Goal: Use online tool/utility: Utilize a website feature to perform a specific function

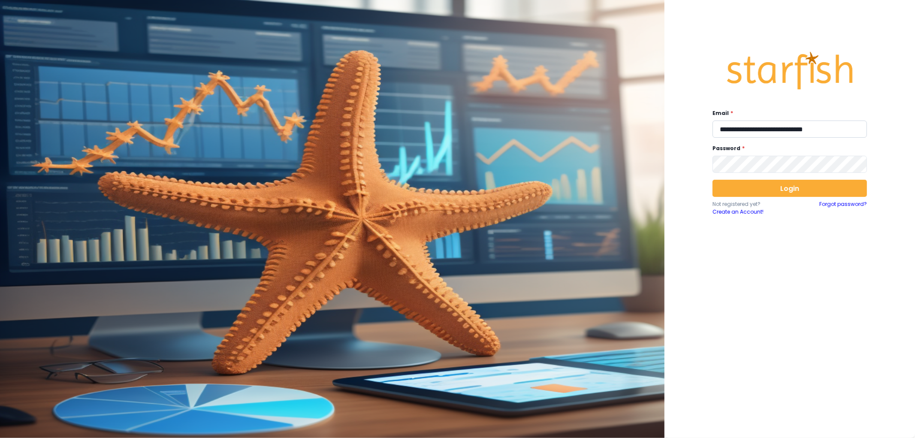
click at [778, 132] on input "**********" at bounding box center [790, 129] width 155 height 17
type input "**********"
click at [803, 192] on button "Login" at bounding box center [790, 188] width 155 height 17
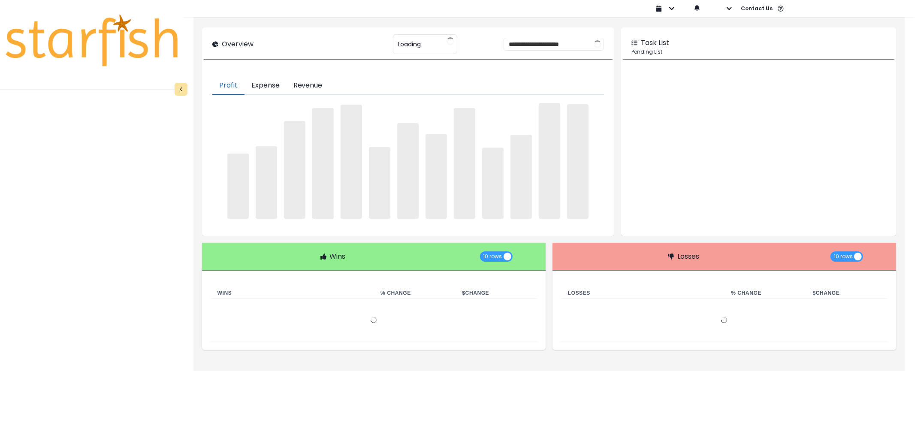
type input "********"
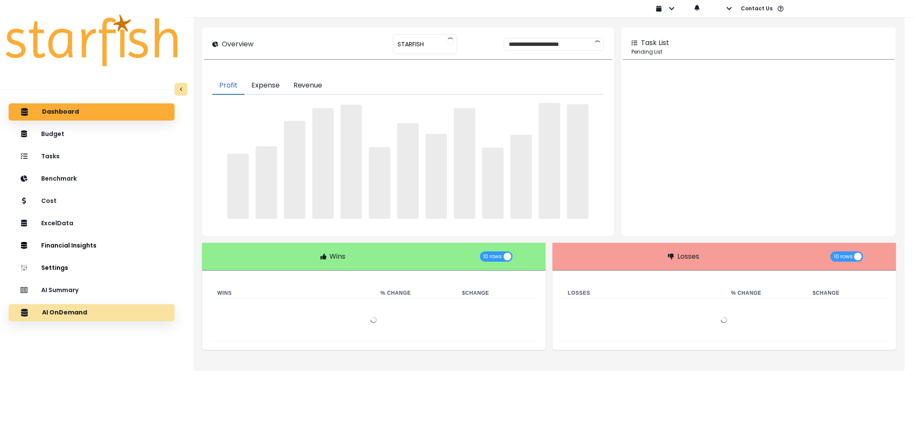
click at [71, 312] on p "AI OnDemand" at bounding box center [64, 313] width 45 height 8
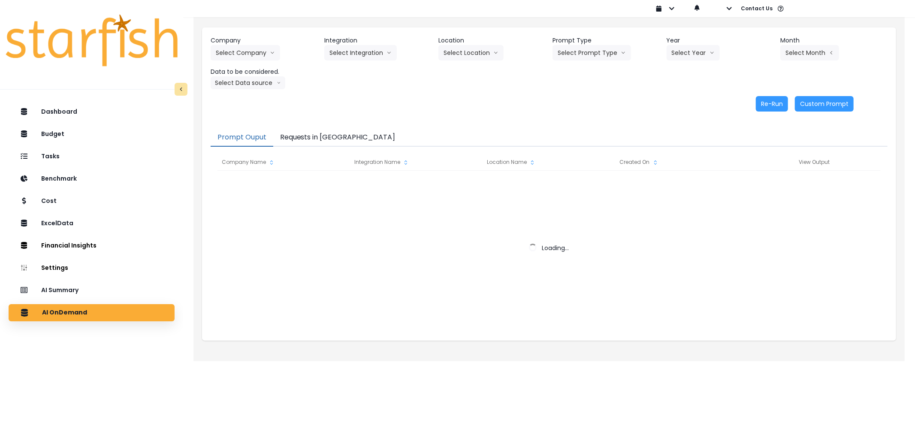
click at [267, 44] on header "Company" at bounding box center [264, 40] width 107 height 9
click at [264, 52] on button "Select Company" at bounding box center [246, 52] width 70 height 15
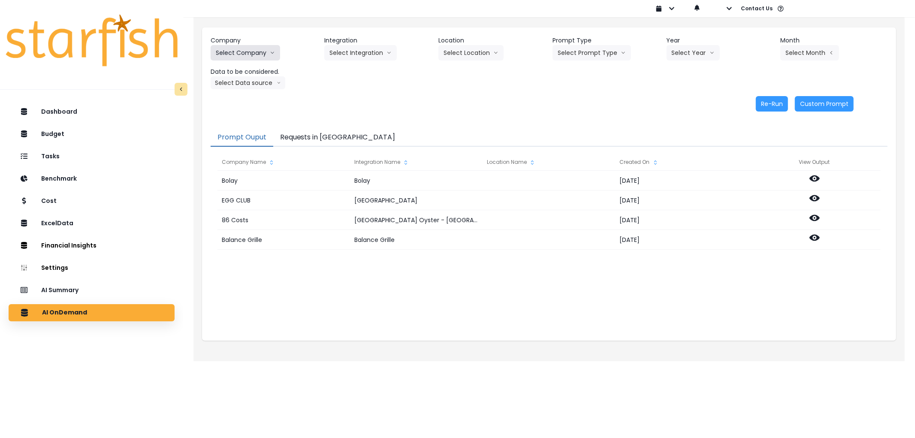
click at [245, 49] on button "Select Company" at bounding box center [246, 52] width 70 height 15
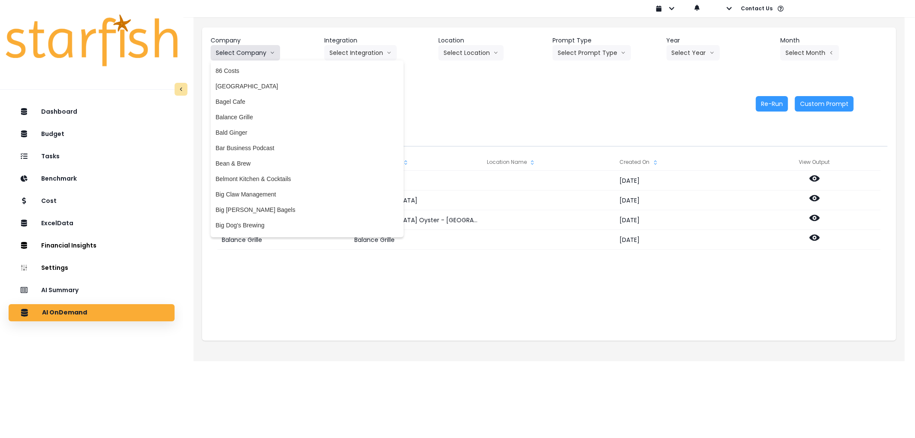
click at [245, 49] on button "Select Company" at bounding box center [246, 52] width 70 height 15
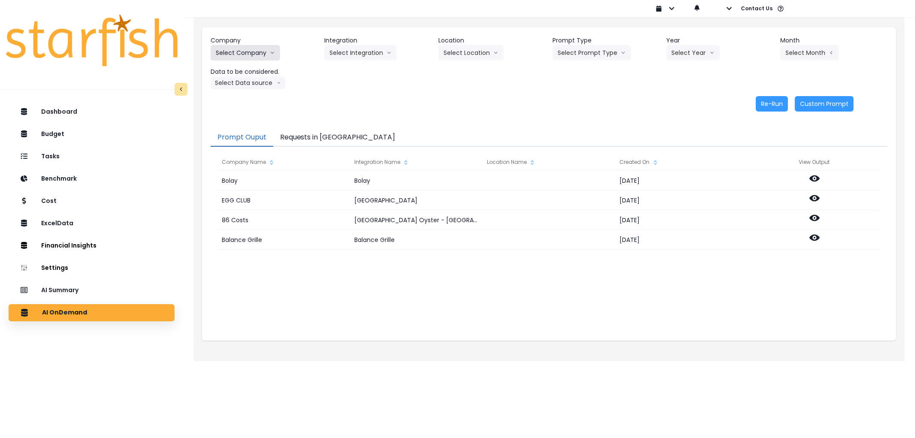
click at [245, 49] on button "Select Company" at bounding box center [246, 52] width 70 height 15
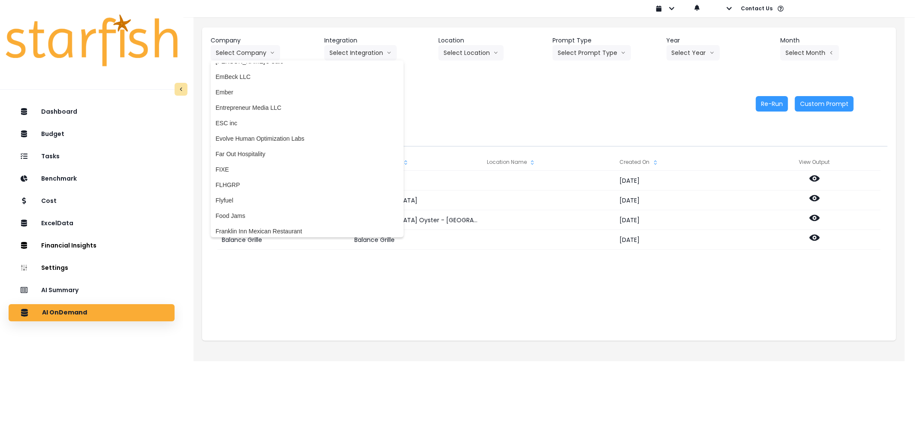
scroll to position [572, 0]
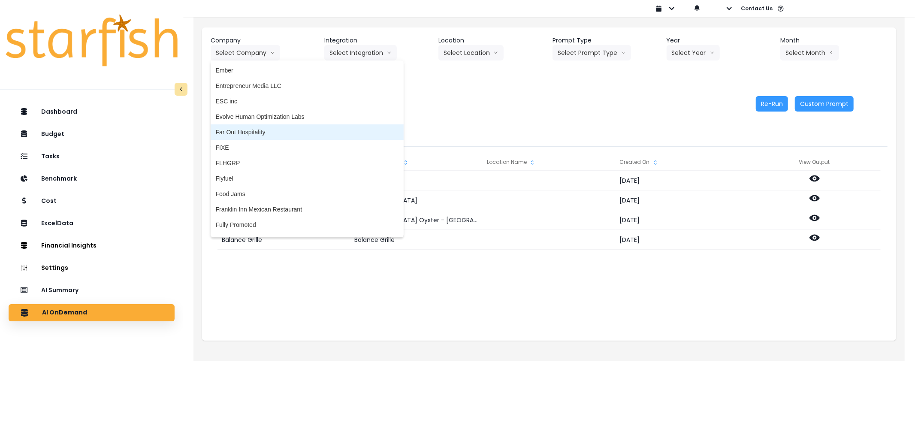
click at [262, 133] on span "Far Out Hospitality" at bounding box center [307, 132] width 183 height 9
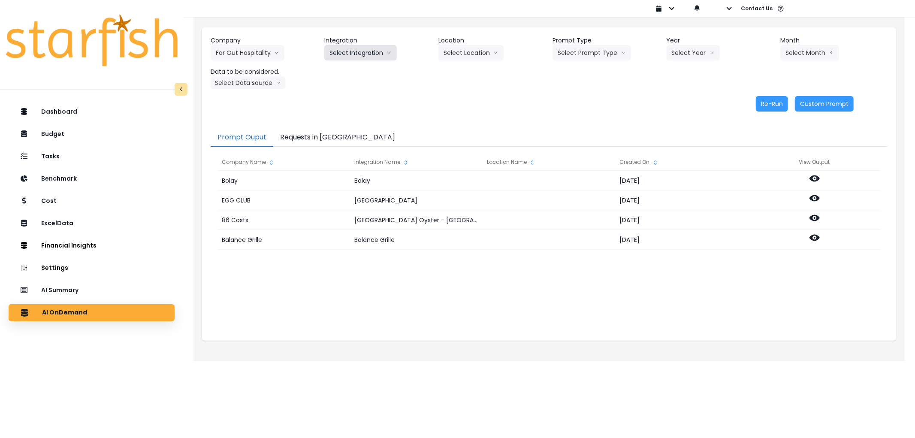
click at [356, 48] on button "Select Integration" at bounding box center [360, 52] width 73 height 15
click at [339, 63] on li "R365" at bounding box center [336, 70] width 24 height 15
click at [469, 54] on button "Select Location" at bounding box center [471, 52] width 65 height 15
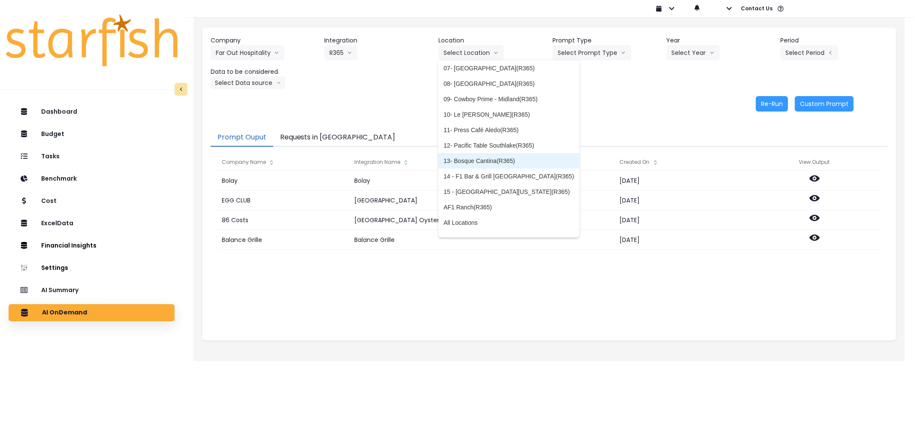
scroll to position [106, 0]
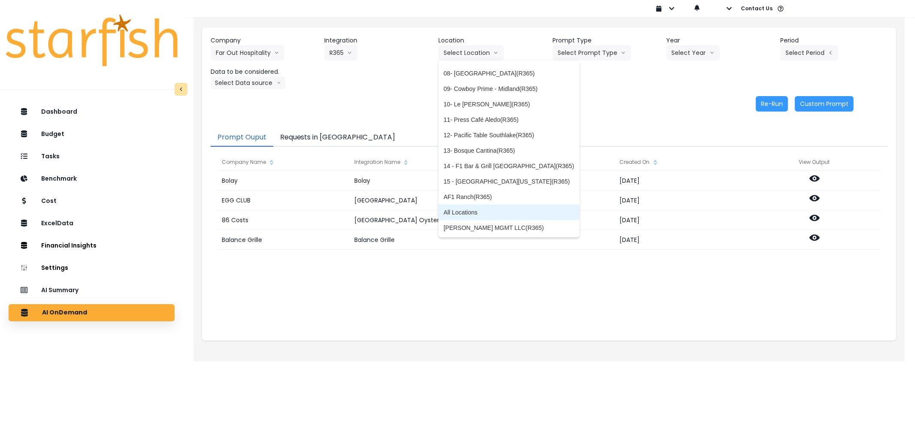
click at [491, 213] on span "All Locations" at bounding box center [509, 212] width 130 height 9
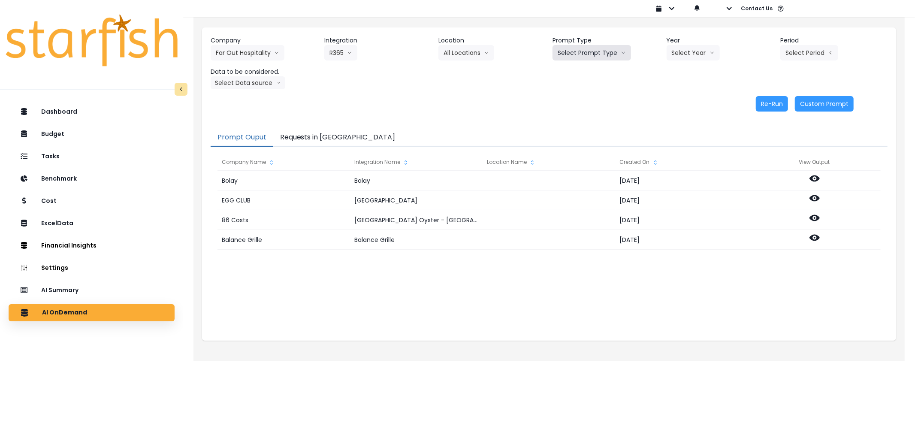
click at [579, 60] on button "Select Prompt Type" at bounding box center [592, 52] width 79 height 15
click at [577, 102] on span "Error Task" at bounding box center [582, 101] width 48 height 9
click at [682, 46] on button "Select Year" at bounding box center [693, 52] width 53 height 15
click at [681, 100] on span "2025" at bounding box center [678, 101] width 13 height 9
click at [804, 51] on button "Select Period" at bounding box center [810, 52] width 58 height 15
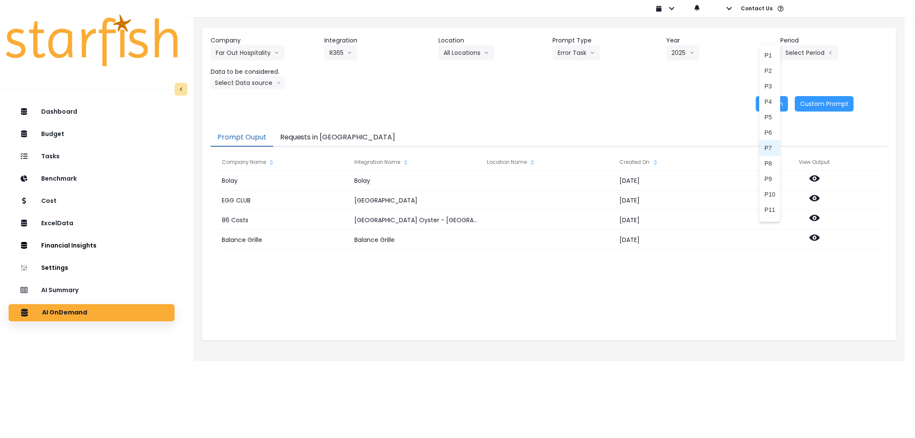
click at [766, 146] on span "P7" at bounding box center [770, 148] width 11 height 9
click at [242, 86] on button "Select Data source" at bounding box center [248, 82] width 75 height 13
click at [251, 100] on span "Comparison overtime" at bounding box center [244, 99] width 57 height 9
click at [761, 105] on button "Re-Run" at bounding box center [772, 103] width 32 height 15
click at [331, 134] on button "Requests in [GEOGRAPHIC_DATA]" at bounding box center [337, 138] width 129 height 18
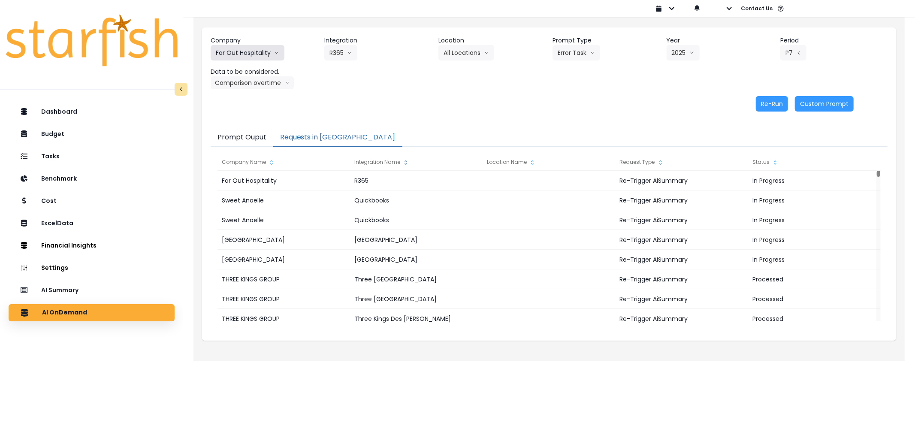
click at [258, 54] on button "Far Out Hospitality" at bounding box center [248, 52] width 74 height 15
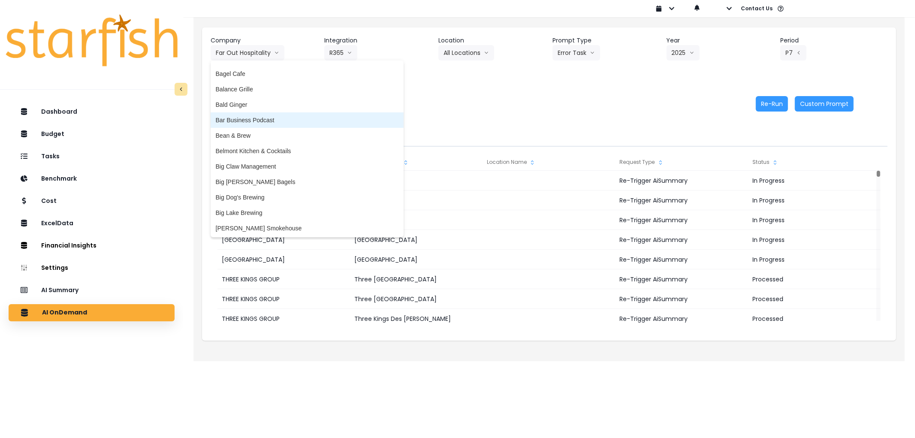
scroll to position [95, 0]
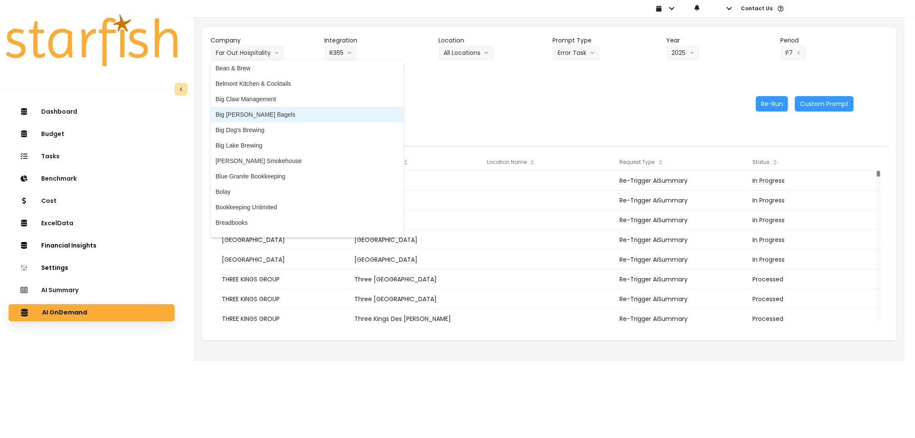
click at [252, 117] on span "Big [PERSON_NAME] Bagels" at bounding box center [307, 114] width 183 height 9
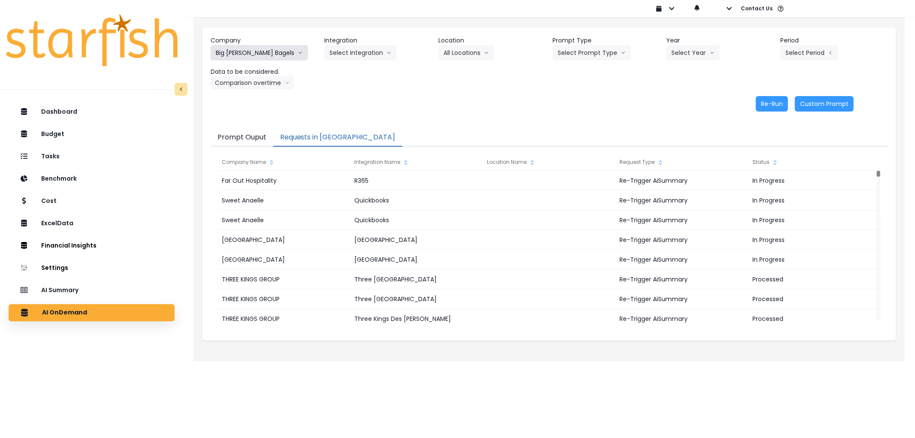
click at [256, 50] on button "Big [PERSON_NAME] Bagels" at bounding box center [259, 52] width 97 height 15
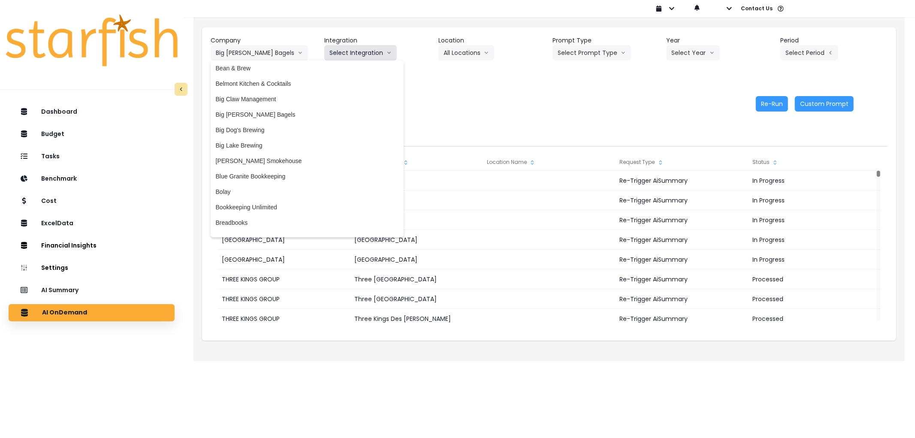
click at [362, 53] on button "Select Integration" at bounding box center [360, 52] width 73 height 15
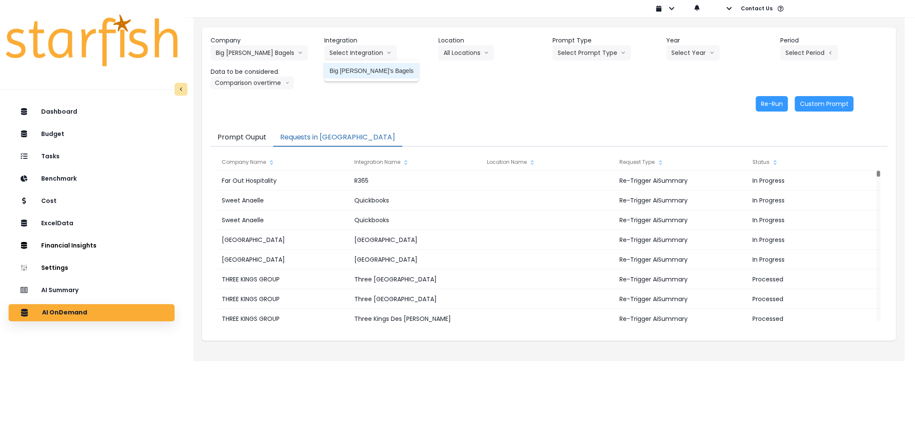
click at [348, 73] on span "Big [PERSON_NAME]’s Bagels" at bounding box center [372, 71] width 84 height 9
click at [567, 56] on button "Select Prompt Type" at bounding box center [592, 52] width 79 height 15
click at [476, 56] on button "Select Location" at bounding box center [471, 52] width 65 height 15
click at [548, 52] on div "Company Big [PERSON_NAME] Bagels 86 Costs Asti Bagel Cafe Balance Grille Bald G…" at bounding box center [549, 62] width 677 height 53
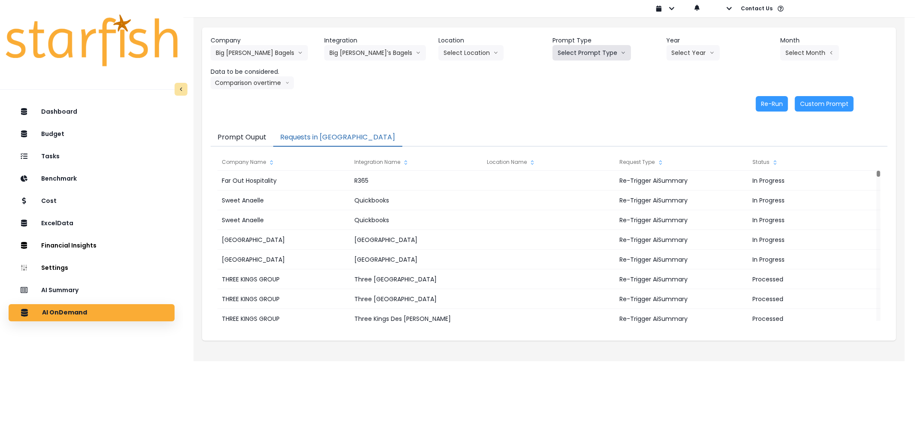
click at [556, 54] on button "Select Prompt Type" at bounding box center [592, 52] width 79 height 15
click at [563, 96] on li "Error Task" at bounding box center [582, 101] width 59 height 15
click at [676, 62] on div "Company Big [PERSON_NAME] Bagels 86 Costs Asti Bagel Cafe Balance Grille Bald G…" at bounding box center [549, 62] width 677 height 53
click at [680, 54] on button "Select Year" at bounding box center [693, 52] width 53 height 15
click at [673, 97] on li "2025" at bounding box center [679, 101] width 24 height 15
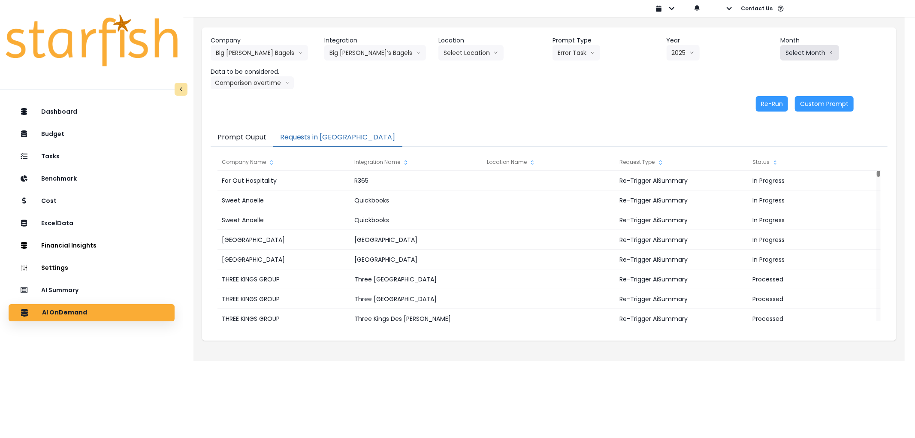
click at [797, 48] on button "Select Month" at bounding box center [810, 52] width 59 height 15
click at [759, 130] on span "June" at bounding box center [767, 132] width 17 height 9
click at [766, 110] on button "Re-Run" at bounding box center [772, 103] width 32 height 15
click at [364, 53] on button "Big [PERSON_NAME]’s Bagels" at bounding box center [375, 52] width 102 height 15
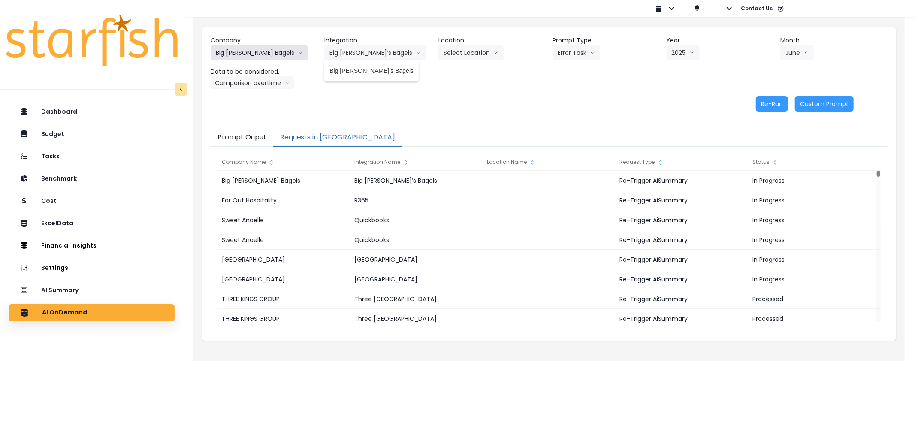
click at [243, 52] on button "Big [PERSON_NAME] Bagels" at bounding box center [259, 52] width 97 height 15
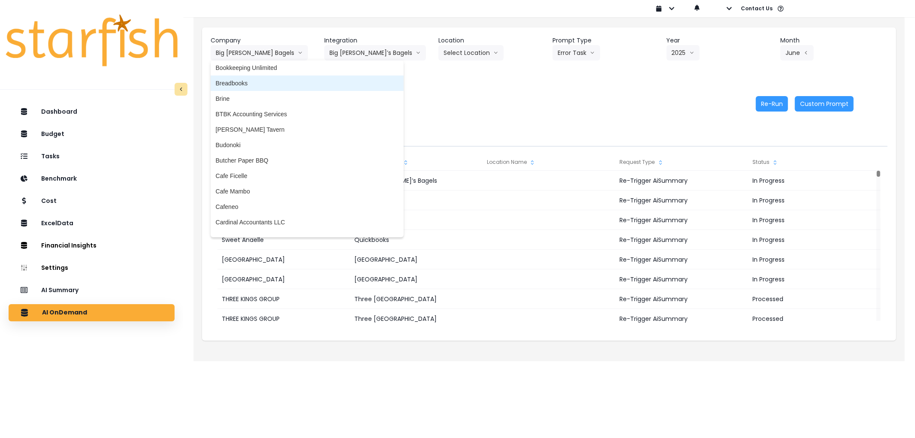
scroll to position [238, 0]
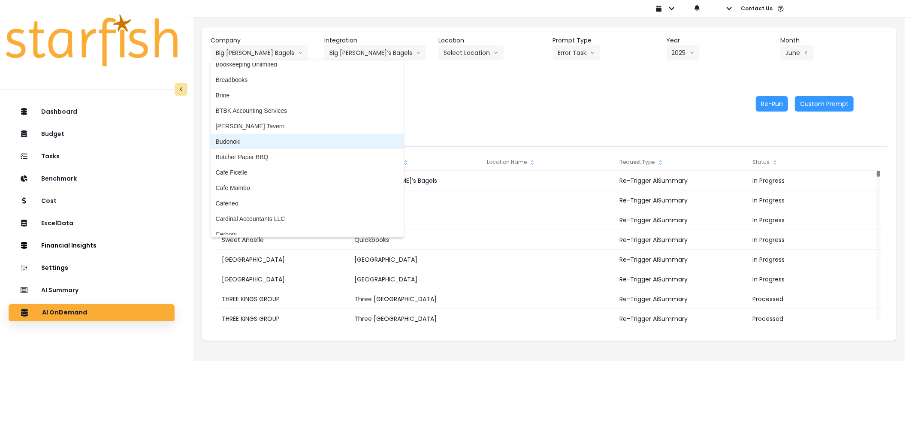
click at [264, 142] on span "Budonoki" at bounding box center [307, 141] width 183 height 9
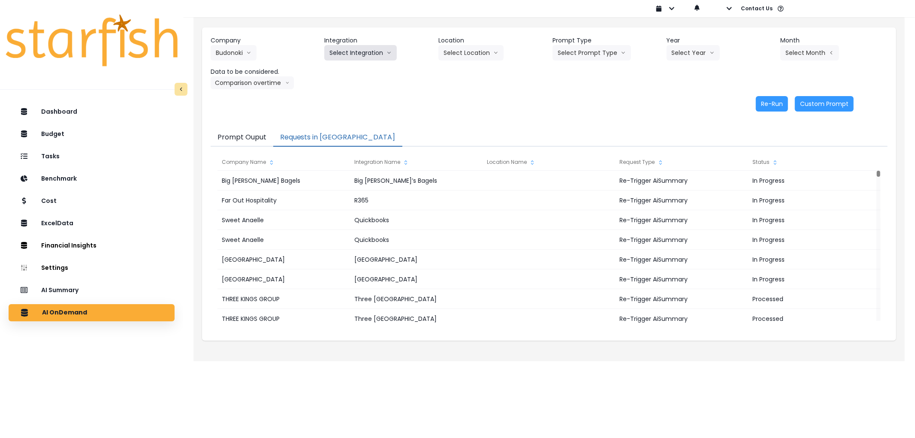
click at [355, 52] on button "Select Integration" at bounding box center [360, 52] width 73 height 15
click at [362, 73] on span "Quickbooks Online" at bounding box center [355, 71] width 51 height 9
click at [596, 57] on button "Select Prompt Type" at bounding box center [592, 52] width 79 height 15
click at [480, 52] on button "Select Location" at bounding box center [471, 52] width 65 height 15
click at [591, 56] on button "Select Prompt Type" at bounding box center [592, 52] width 79 height 15
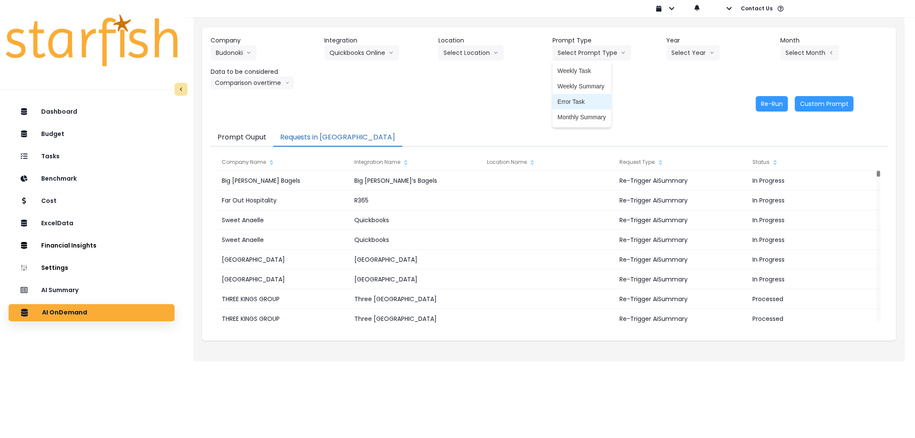
click at [583, 99] on span "Error Task" at bounding box center [582, 101] width 48 height 9
click at [687, 58] on button "Select Year" at bounding box center [693, 52] width 53 height 15
click at [681, 96] on li "2025" at bounding box center [679, 101] width 24 height 15
click at [803, 50] on button "Select Month" at bounding box center [810, 52] width 59 height 15
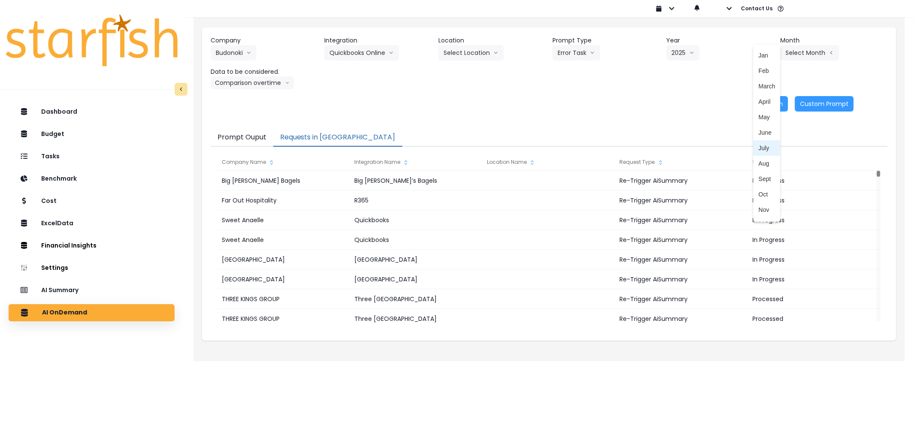
click at [765, 140] on li "July" at bounding box center [767, 147] width 27 height 15
click at [747, 104] on div "Re-Run Custom Prompt" at bounding box center [532, 103] width 643 height 15
click at [769, 104] on button "Re-Run" at bounding box center [772, 103] width 32 height 15
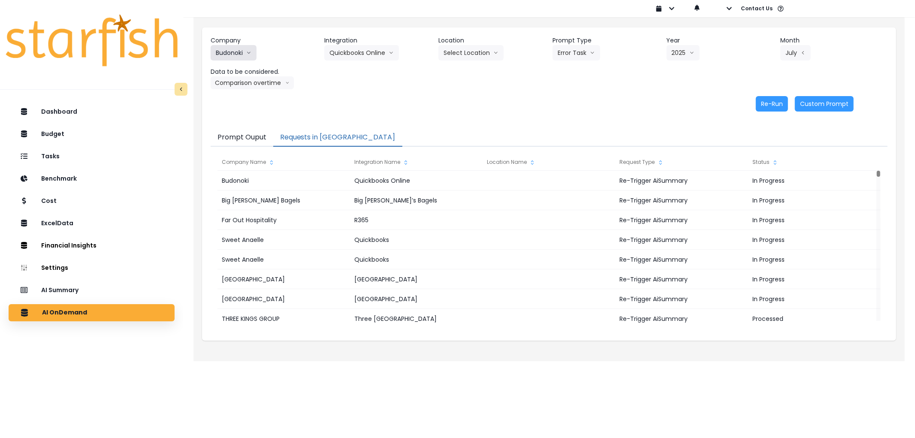
click at [247, 52] on icon "arrow down line" at bounding box center [248, 52] width 5 height 9
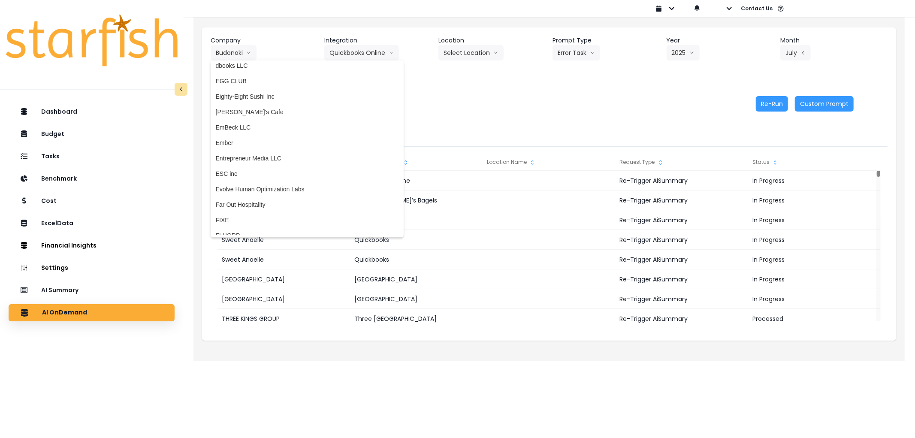
scroll to position [524, 0]
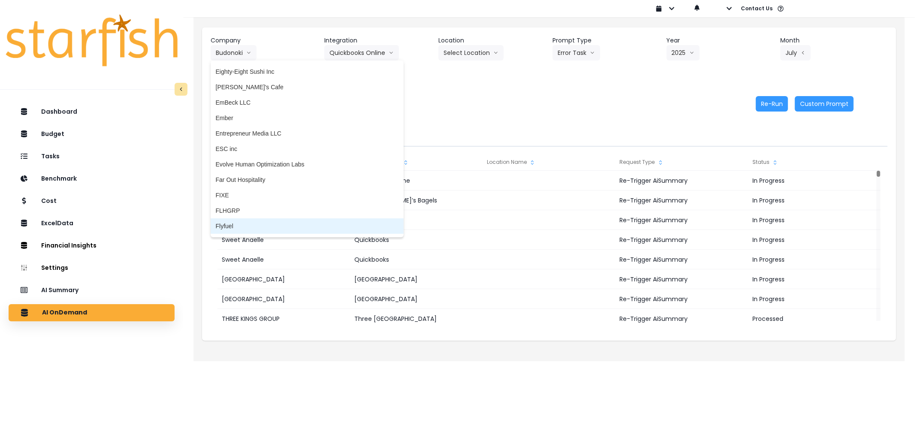
click at [251, 222] on span "Flyfuel" at bounding box center [307, 226] width 183 height 9
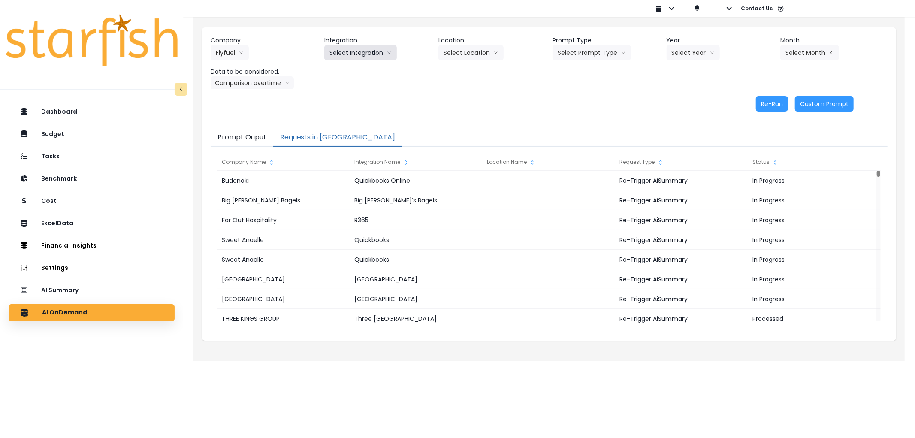
click at [359, 50] on button "Select Integration" at bounding box center [360, 52] width 73 height 15
click at [344, 71] on span "Aventura" at bounding box center [361, 71] width 63 height 9
click at [588, 53] on button "Select Prompt Type" at bounding box center [592, 52] width 79 height 15
drag, startPoint x: 576, startPoint y: 98, endPoint x: 625, endPoint y: 81, distance: 51.8
click at [577, 98] on span "Error Task" at bounding box center [582, 101] width 48 height 9
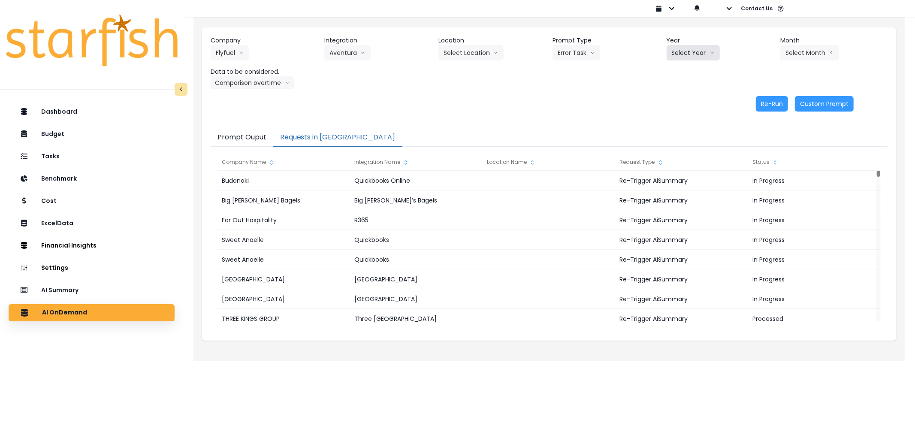
click at [683, 56] on button "Select Year" at bounding box center [693, 52] width 53 height 15
click at [675, 98] on span "2025" at bounding box center [678, 101] width 13 height 9
click at [818, 54] on button "Select Month" at bounding box center [810, 52] width 59 height 15
click at [762, 146] on span "July" at bounding box center [767, 148] width 17 height 9
click at [762, 106] on button "Re-Run" at bounding box center [772, 103] width 32 height 15
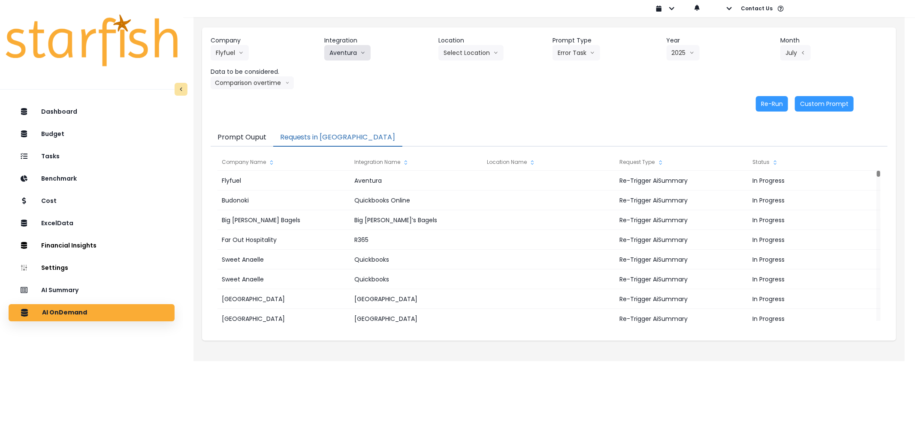
click at [348, 58] on button "Aventura" at bounding box center [347, 52] width 46 height 15
click at [351, 85] on span "[GEOGRAPHIC_DATA]" at bounding box center [361, 86] width 63 height 9
click at [586, 53] on button "Select Prompt Type" at bounding box center [592, 52] width 79 height 15
click at [577, 97] on li "Error Task" at bounding box center [582, 101] width 59 height 15
click at [688, 50] on button "Select Year" at bounding box center [693, 52] width 53 height 15
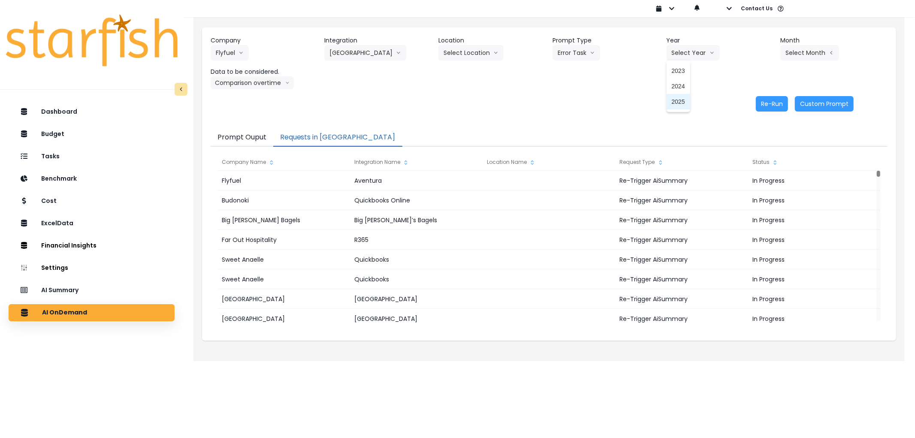
click at [674, 100] on span "2025" at bounding box center [678, 101] width 13 height 9
click at [791, 53] on button "Select Month" at bounding box center [810, 52] width 59 height 15
click at [758, 143] on li "July" at bounding box center [767, 147] width 27 height 15
click at [777, 107] on button "Re-Run" at bounding box center [772, 103] width 32 height 15
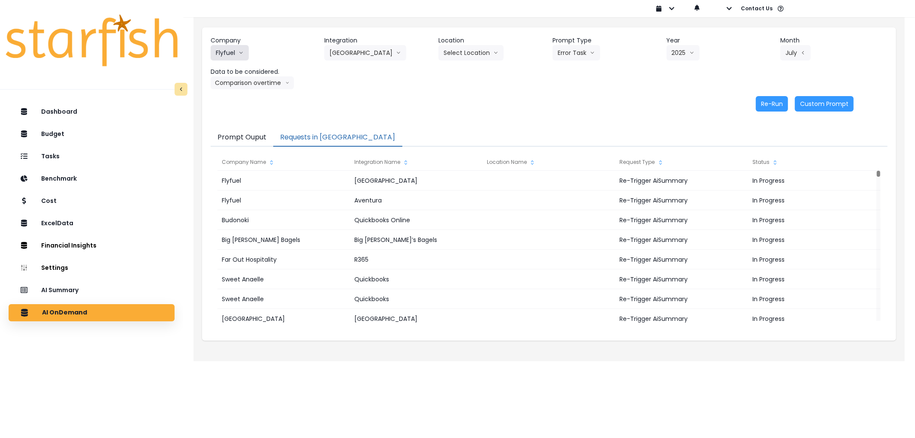
click at [232, 52] on button "Flyfuel" at bounding box center [230, 52] width 38 height 15
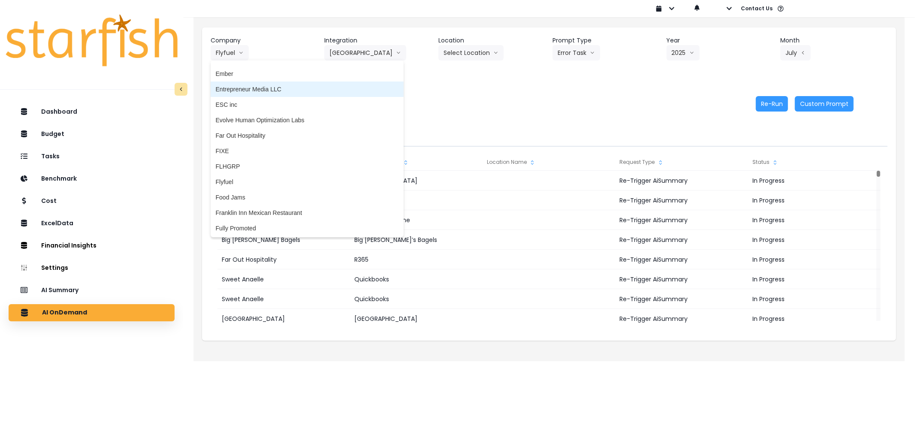
scroll to position [572, 0]
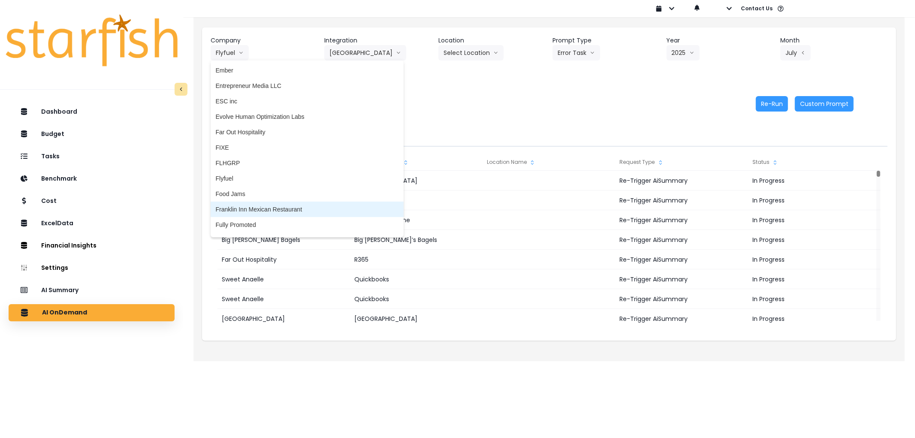
click at [254, 205] on span "Franklin Inn Mexican Restaurant" at bounding box center [307, 209] width 183 height 9
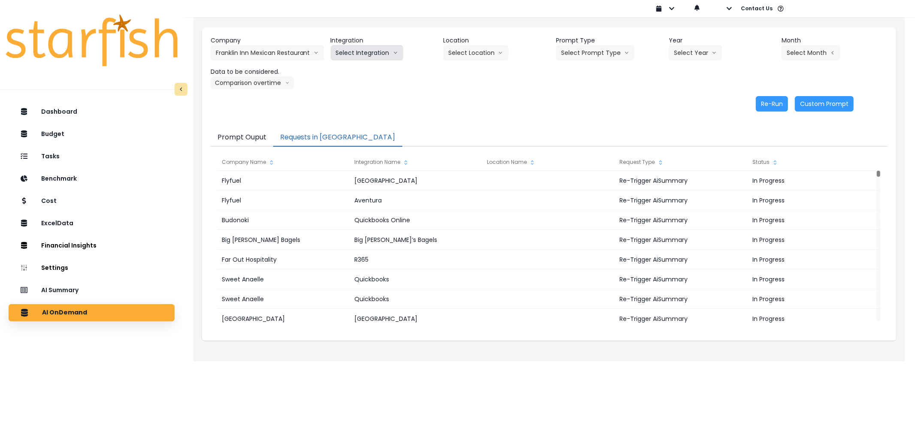
click at [357, 59] on button "Select Integration" at bounding box center [367, 52] width 73 height 15
click at [364, 73] on span "Quickbooks Online" at bounding box center [361, 71] width 51 height 9
click at [585, 54] on button "Select Prompt Type" at bounding box center [595, 52] width 79 height 15
click at [571, 96] on li "Error Task" at bounding box center [585, 101] width 59 height 15
click at [684, 53] on button "Select Year" at bounding box center [695, 52] width 53 height 15
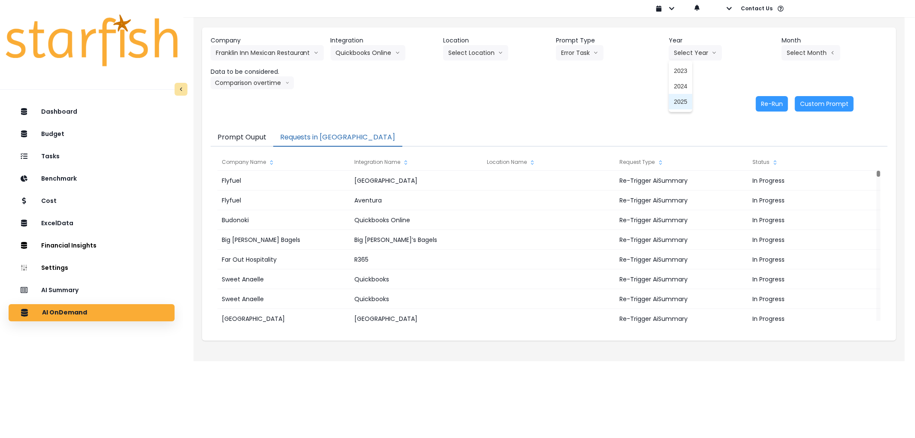
click at [676, 102] on span "2025" at bounding box center [680, 101] width 13 height 9
click at [797, 53] on button "Select Month" at bounding box center [811, 52] width 59 height 15
drag, startPoint x: 762, startPoint y: 131, endPoint x: 760, endPoint y: 144, distance: 13.0
click at [760, 144] on div "Jan Feb March April May June July Aug Sept Oct Nov Dec" at bounding box center [768, 134] width 27 height 172
click at [760, 144] on span "July" at bounding box center [768, 148] width 17 height 9
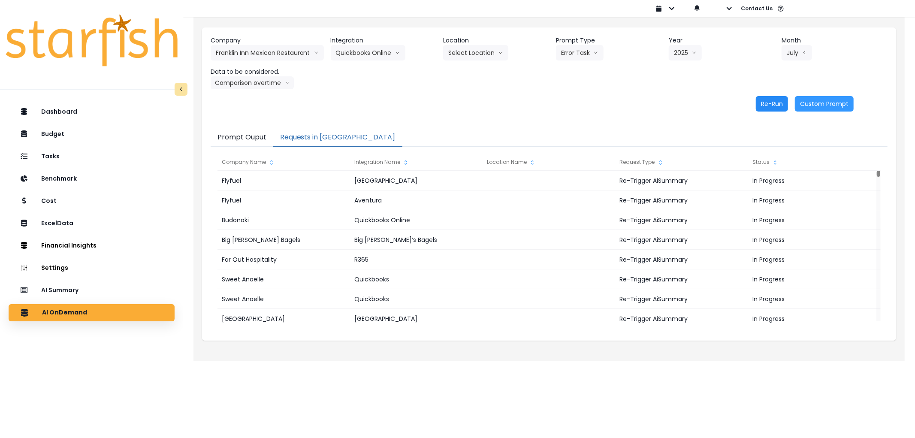
click at [776, 108] on button "Re-Run" at bounding box center [772, 103] width 32 height 15
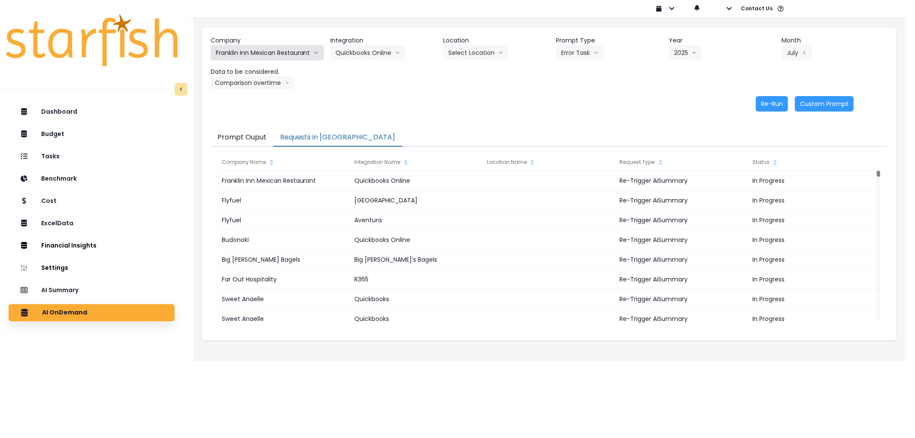
click at [287, 50] on button "Franklin Inn Mexican Restaurant" at bounding box center [267, 52] width 113 height 15
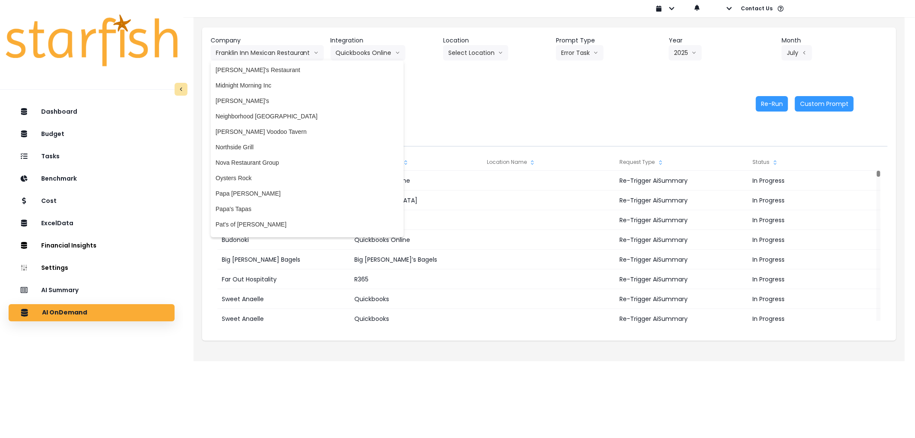
scroll to position [1097, 0]
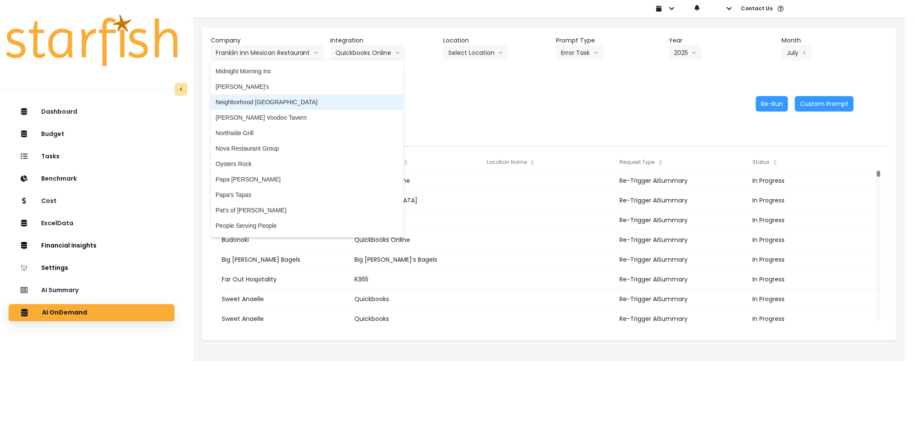
click at [260, 99] on span "Neighborhood [GEOGRAPHIC_DATA]" at bounding box center [307, 102] width 183 height 9
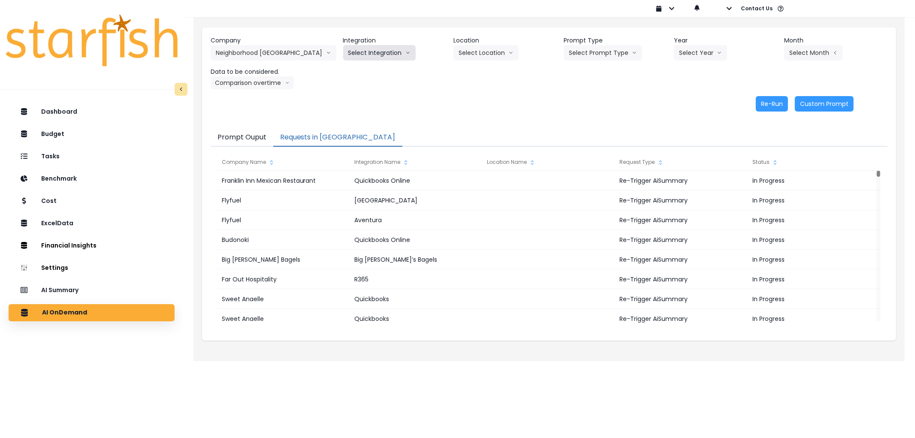
click at [374, 48] on button "Select Integration" at bounding box center [379, 52] width 73 height 15
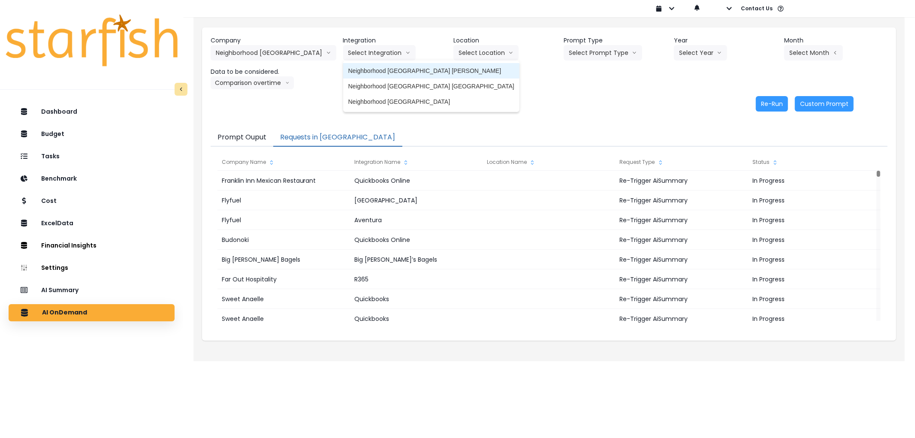
click at [358, 73] on span "Neighborhood [GEOGRAPHIC_DATA] [PERSON_NAME]" at bounding box center [431, 71] width 166 height 9
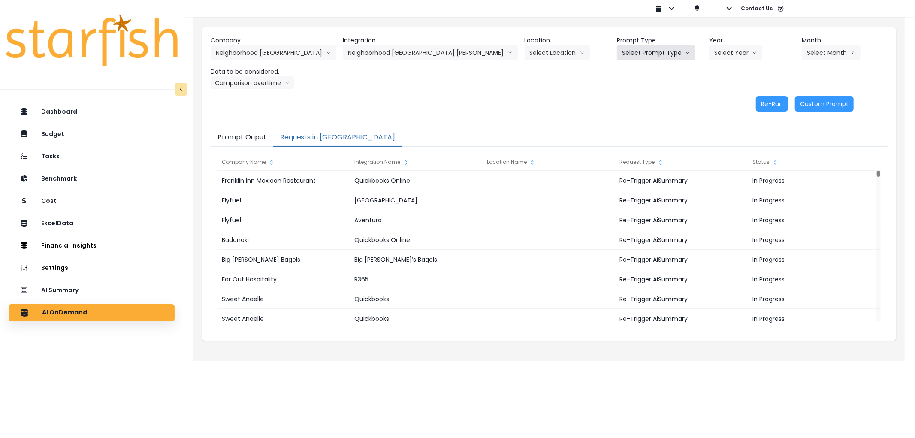
click at [617, 50] on button "Select Prompt Type" at bounding box center [656, 52] width 79 height 15
click at [617, 94] on li "Error Task" at bounding box center [646, 101] width 59 height 15
click at [709, 53] on button "Select Year" at bounding box center [735, 52] width 53 height 15
click at [709, 97] on li "2025" at bounding box center [721, 101] width 24 height 15
click at [817, 56] on button "Select Month" at bounding box center [831, 52] width 59 height 15
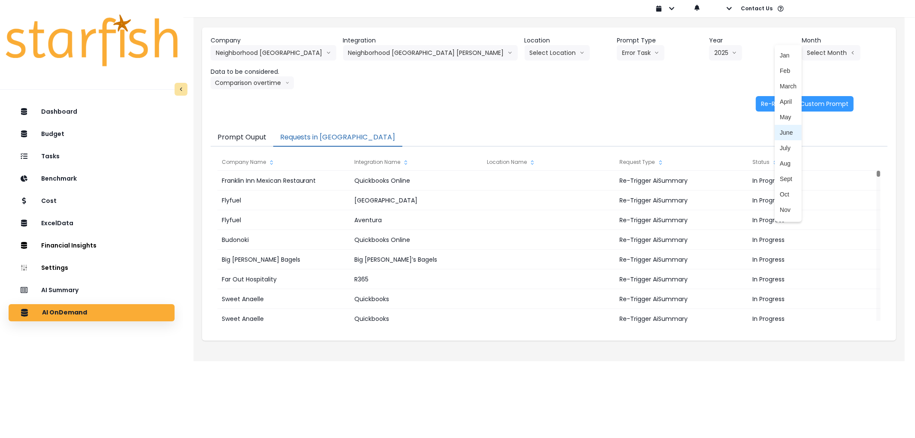
click at [775, 127] on li "June" at bounding box center [788, 132] width 27 height 15
click at [773, 106] on button "Re-Run" at bounding box center [772, 103] width 32 height 15
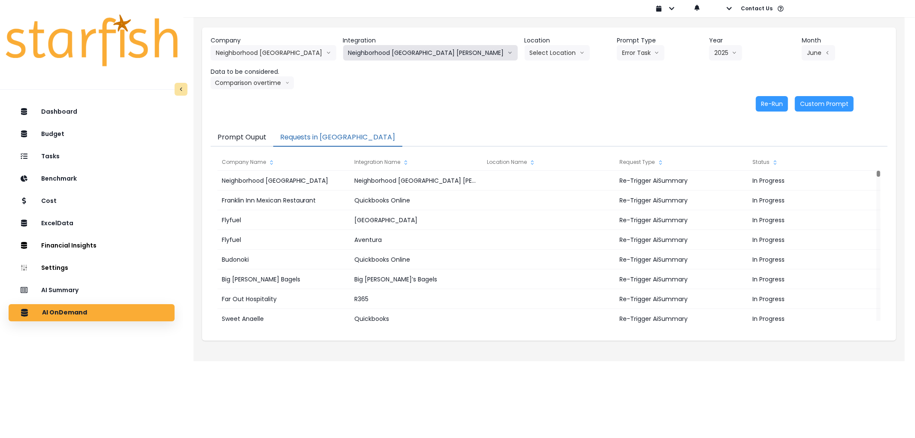
click at [406, 52] on button "Neighborhood [GEOGRAPHIC_DATA] [PERSON_NAME]" at bounding box center [430, 52] width 175 height 15
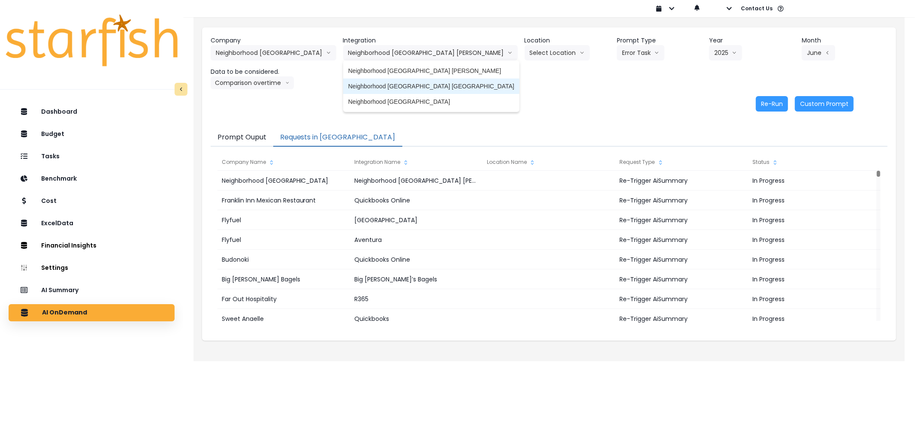
click at [391, 82] on span "Neighborhood [GEOGRAPHIC_DATA] [GEOGRAPHIC_DATA]" at bounding box center [431, 86] width 166 height 9
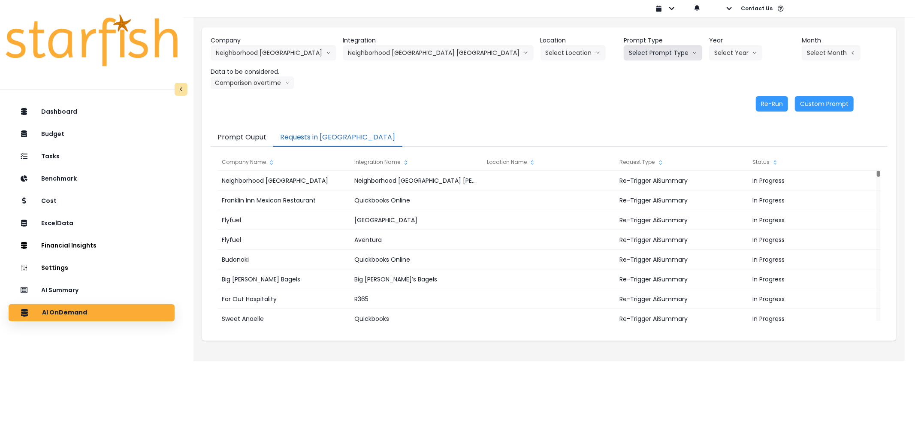
click at [627, 50] on button "Select Prompt Type" at bounding box center [663, 52] width 79 height 15
drag, startPoint x: 604, startPoint y: 98, endPoint x: 624, endPoint y: 91, distance: 21.3
click at [629, 98] on span "Error Task" at bounding box center [653, 101] width 48 height 9
click at [713, 54] on button "Select Year" at bounding box center [735, 52] width 53 height 15
click at [715, 97] on span "2025" at bounding box center [721, 101] width 13 height 9
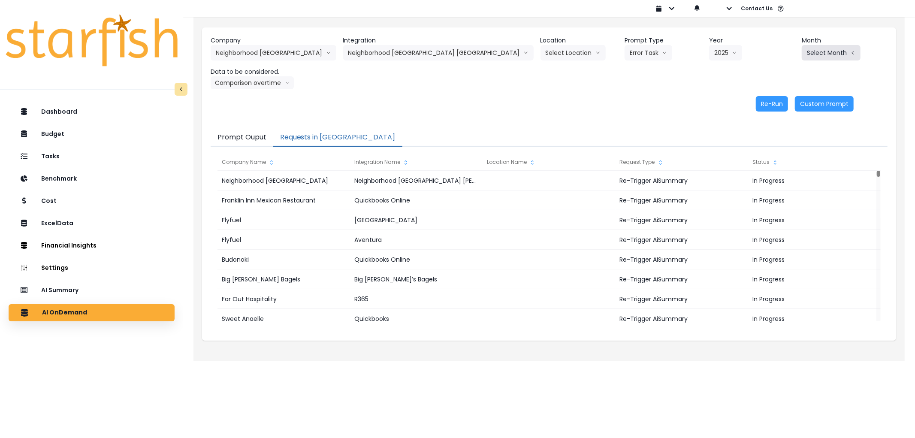
click at [827, 56] on button "Select Month" at bounding box center [831, 52] width 59 height 15
click at [780, 136] on span "June" at bounding box center [788, 132] width 17 height 9
click at [774, 103] on button "Re-Run" at bounding box center [772, 103] width 32 height 15
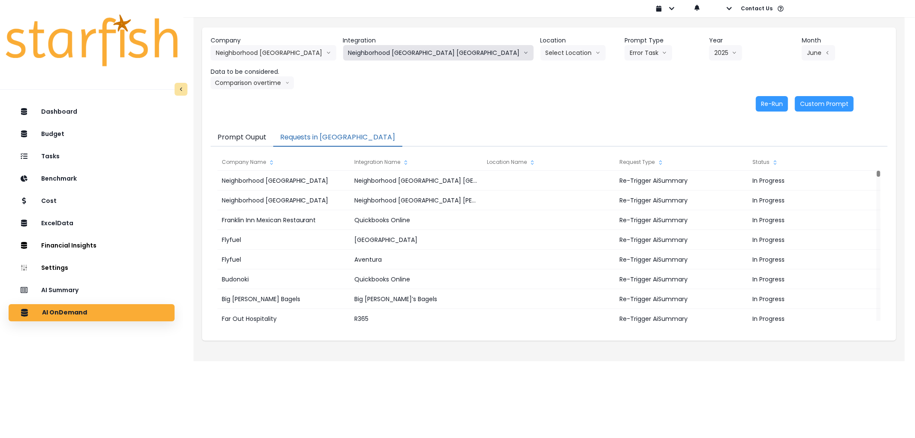
click at [398, 49] on button "Neighborhood [GEOGRAPHIC_DATA] [GEOGRAPHIC_DATA]" at bounding box center [438, 52] width 191 height 15
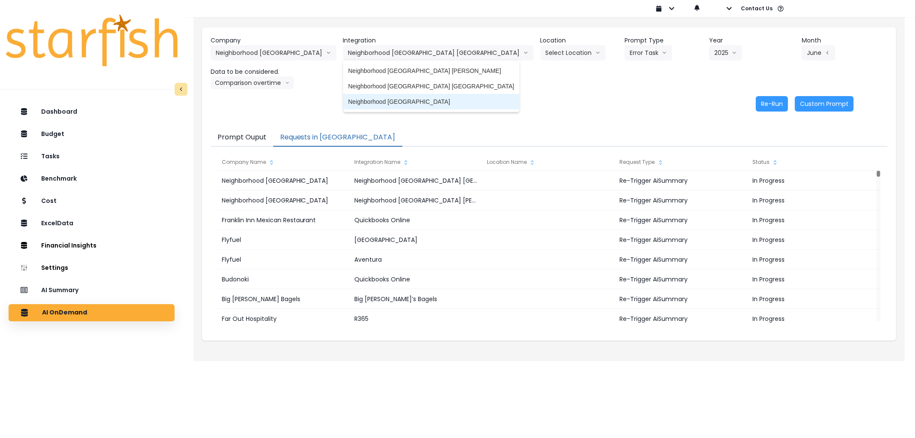
click at [391, 95] on li "Neighborhood [GEOGRAPHIC_DATA]" at bounding box center [431, 101] width 176 height 15
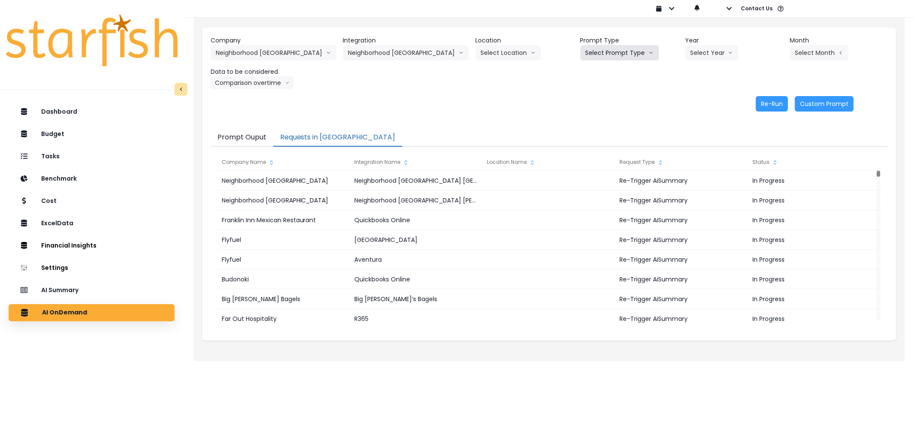
click at [615, 52] on button "Select Prompt Type" at bounding box center [620, 52] width 79 height 15
click at [594, 93] on li "Weekly Summary" at bounding box center [610, 86] width 59 height 15
click at [600, 54] on button "Weekly Summary" at bounding box center [617, 52] width 72 height 15
click at [598, 99] on span "Error Task" at bounding box center [610, 101] width 48 height 9
click at [693, 52] on button "Select Year" at bounding box center [711, 52] width 53 height 15
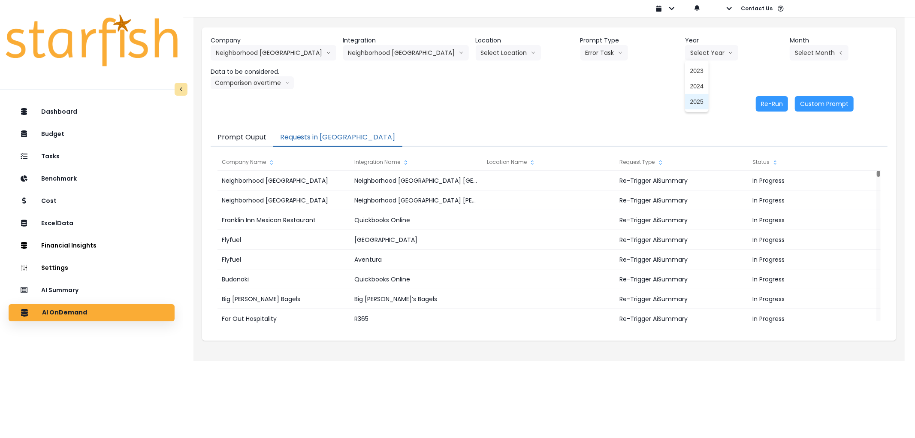
click at [691, 100] on span "2025" at bounding box center [697, 101] width 13 height 9
click at [808, 49] on button "Select Month" at bounding box center [819, 52] width 59 height 15
click at [768, 135] on span "June" at bounding box center [776, 132] width 17 height 9
click at [767, 102] on button "Re-Run" at bounding box center [772, 103] width 32 height 15
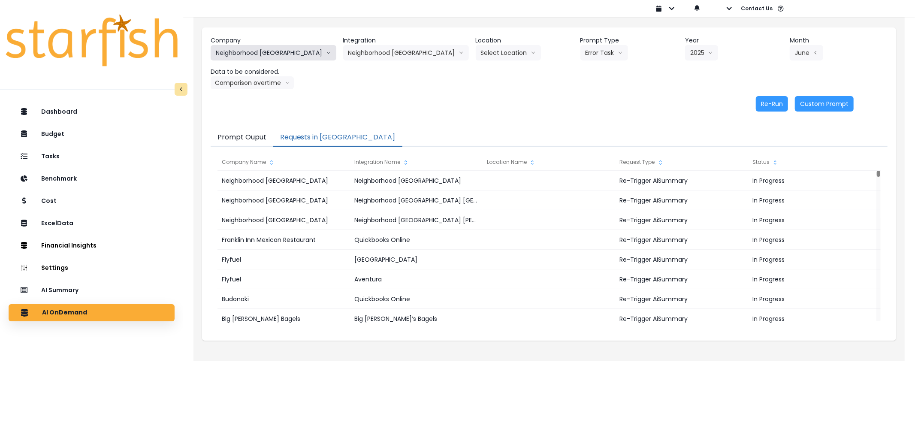
click at [257, 50] on button "Neighborhood [GEOGRAPHIC_DATA]" at bounding box center [274, 52] width 126 height 15
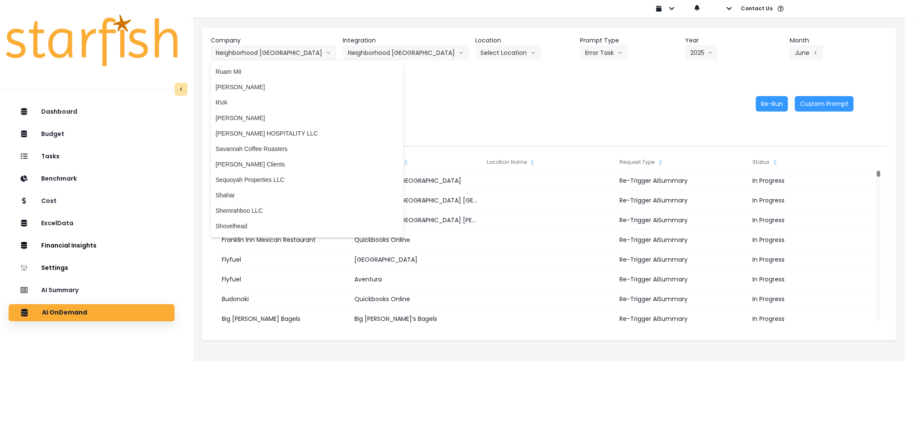
scroll to position [1430, 0]
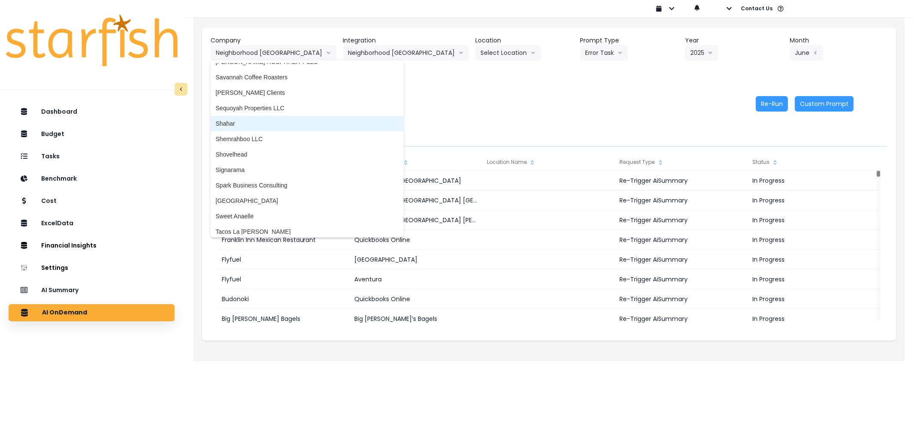
click at [255, 119] on span "Shahar" at bounding box center [307, 123] width 183 height 9
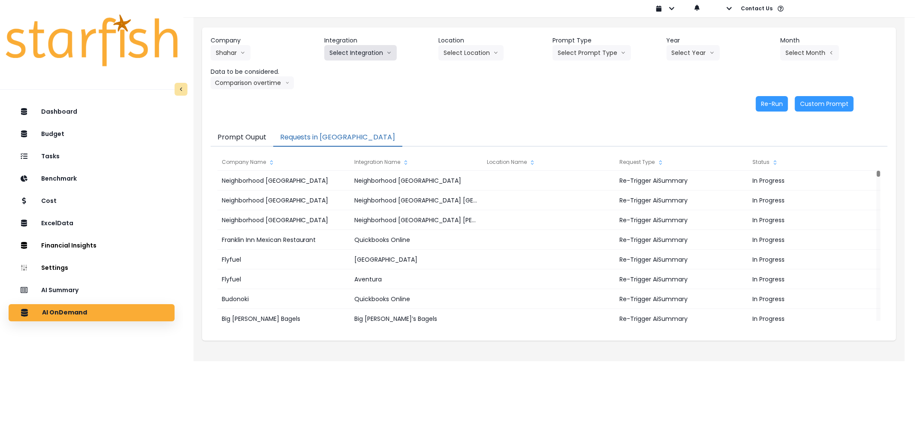
click at [333, 54] on button "Select Integration" at bounding box center [360, 52] width 73 height 15
click at [339, 69] on span "Quick books" at bounding box center [346, 71] width 33 height 9
click at [584, 60] on button "Select Prompt Type" at bounding box center [592, 52] width 79 height 15
drag, startPoint x: 585, startPoint y: 95, endPoint x: 617, endPoint y: 85, distance: 33.0
click at [586, 95] on li "Error Task" at bounding box center [582, 101] width 59 height 15
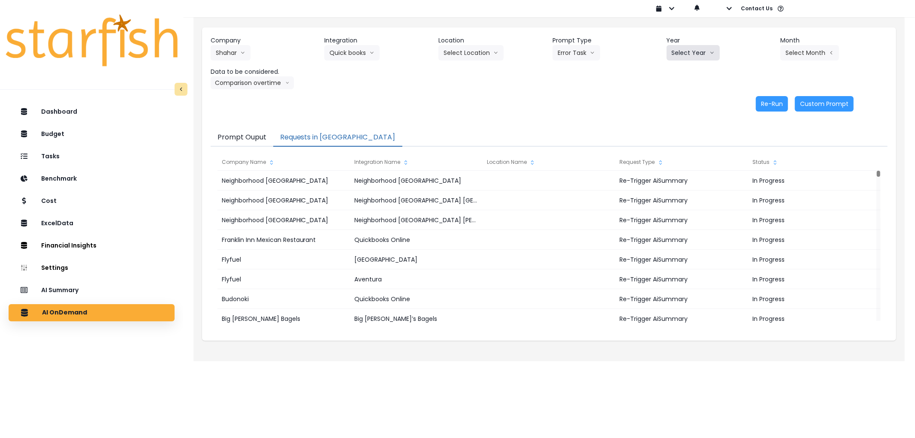
click at [680, 57] on button "Select Year" at bounding box center [693, 52] width 53 height 15
click at [688, 103] on li "2025" at bounding box center [679, 101] width 24 height 15
click at [801, 54] on button "Select Month" at bounding box center [810, 52] width 59 height 15
click at [763, 146] on span "July" at bounding box center [767, 148] width 17 height 9
click at [779, 111] on button "Re-Run" at bounding box center [772, 103] width 32 height 15
